Goal: Navigation & Orientation: Find specific page/section

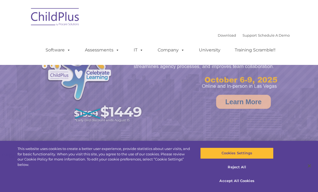
select select "MEDIUM"
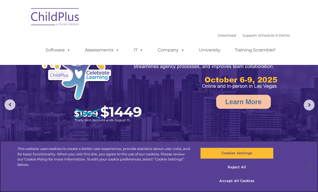
click at [254, 154] on button "Cookies Settings" at bounding box center [236, 153] width 73 height 11
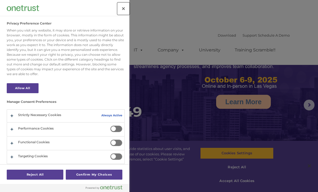
click at [125, 12] on button "Close" at bounding box center [124, 9] width 12 height 12
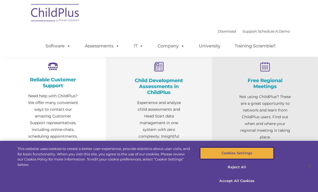
scroll to position [181, 0]
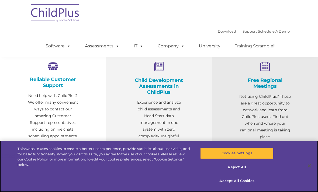
click at [243, 187] on button "Accept All Cookies" at bounding box center [236, 181] width 73 height 11
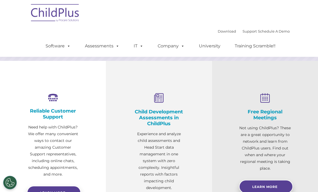
scroll to position [147, 0]
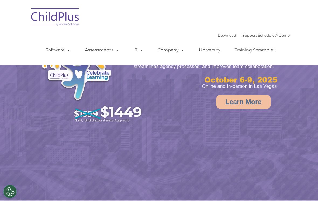
select select "MEDIUM"
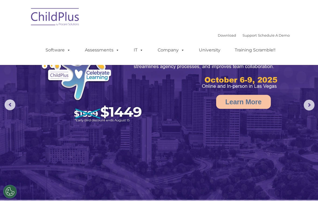
click at [68, 51] on span at bounding box center [68, 49] width 6 height 5
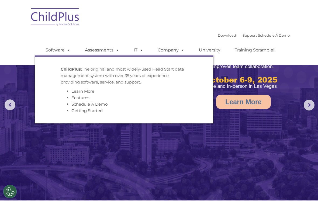
click at [63, 56] on link "Software" at bounding box center [58, 50] width 36 height 11
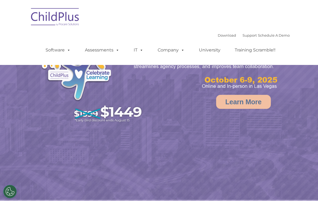
select select "MEDIUM"
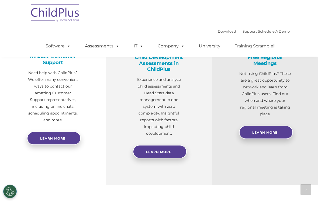
scroll to position [204, 0]
